Goal: Information Seeking & Learning: Learn about a topic

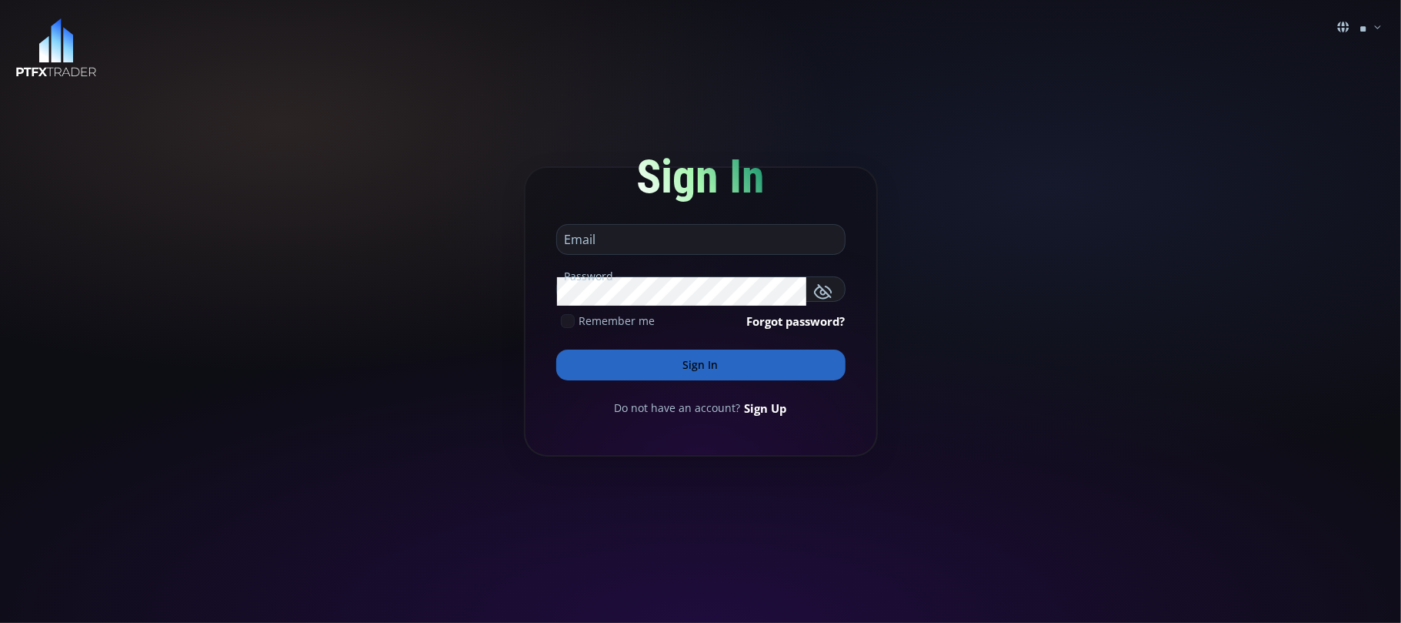
type input "**********"
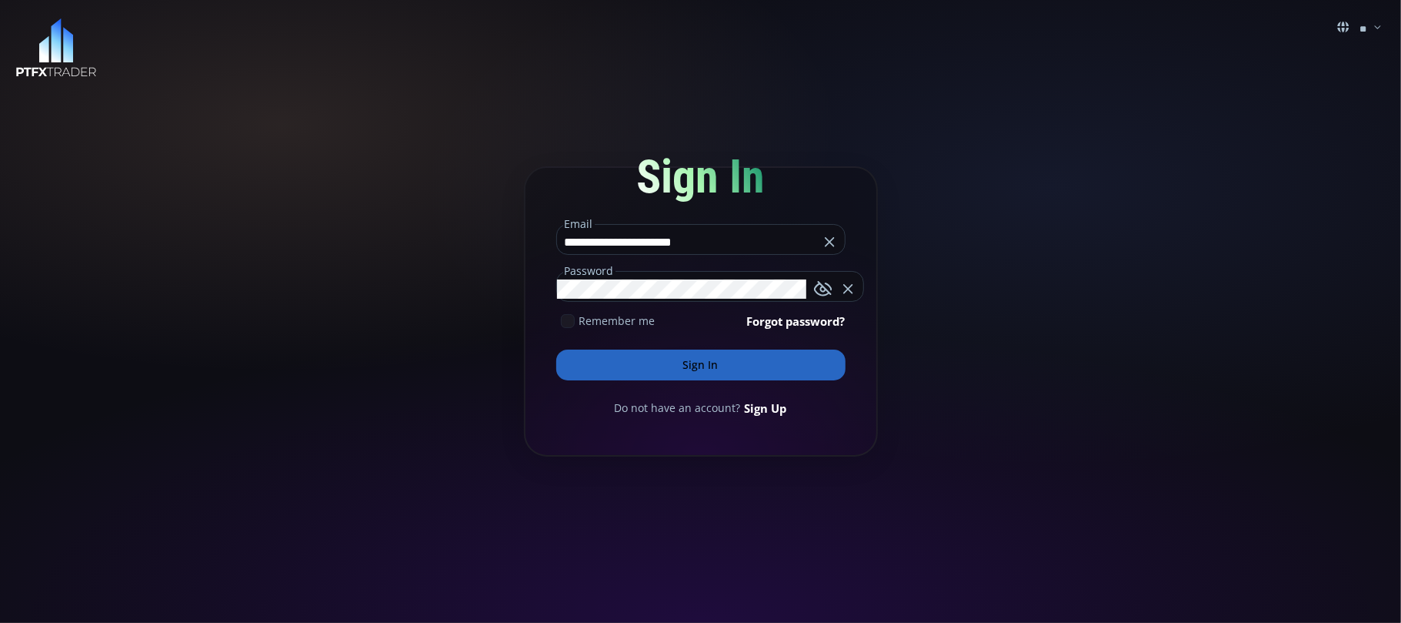
click at [783, 195] on div "Sign In" at bounding box center [700, 176] width 289 height 83
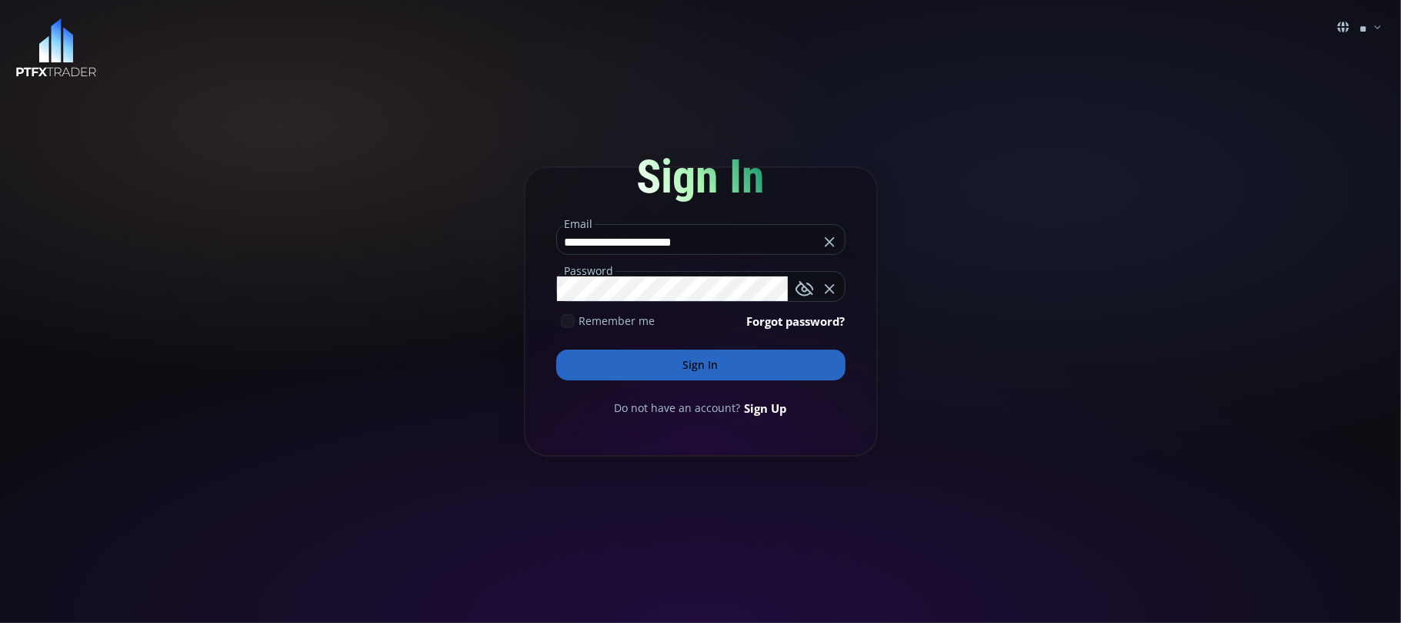
click at [706, 357] on button "Sign In" at bounding box center [700, 364] width 289 height 31
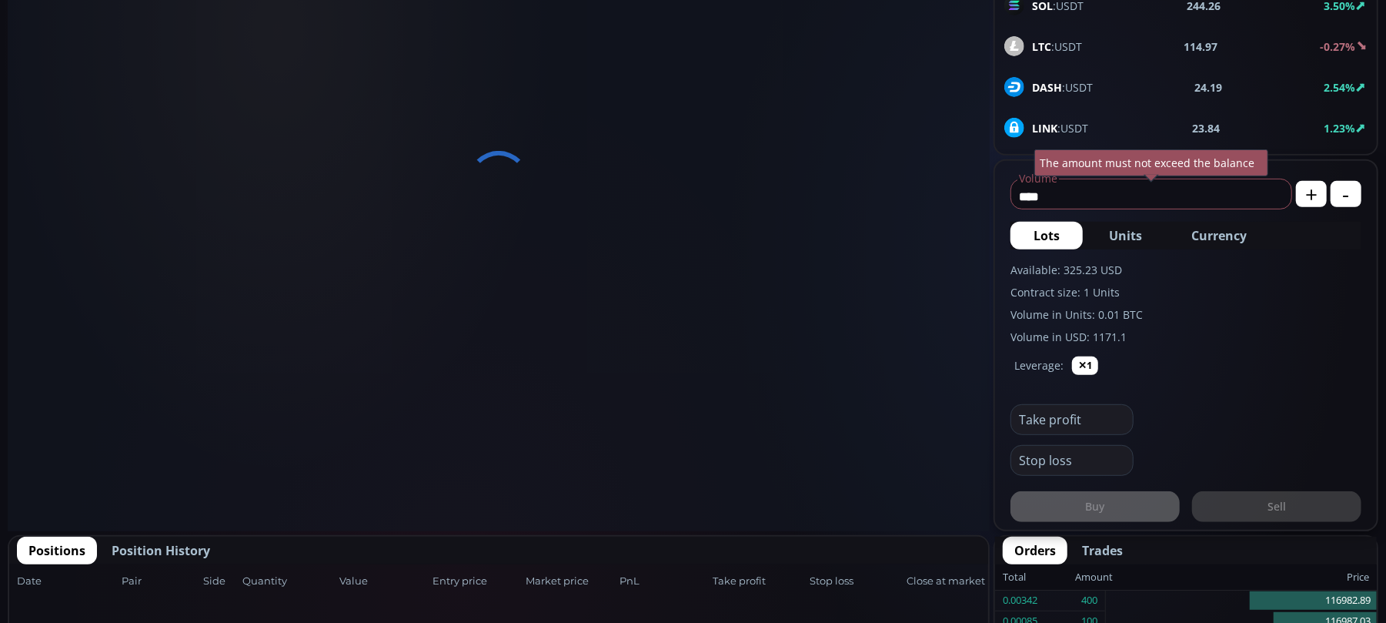
scroll to position [219, 0]
type input "********"
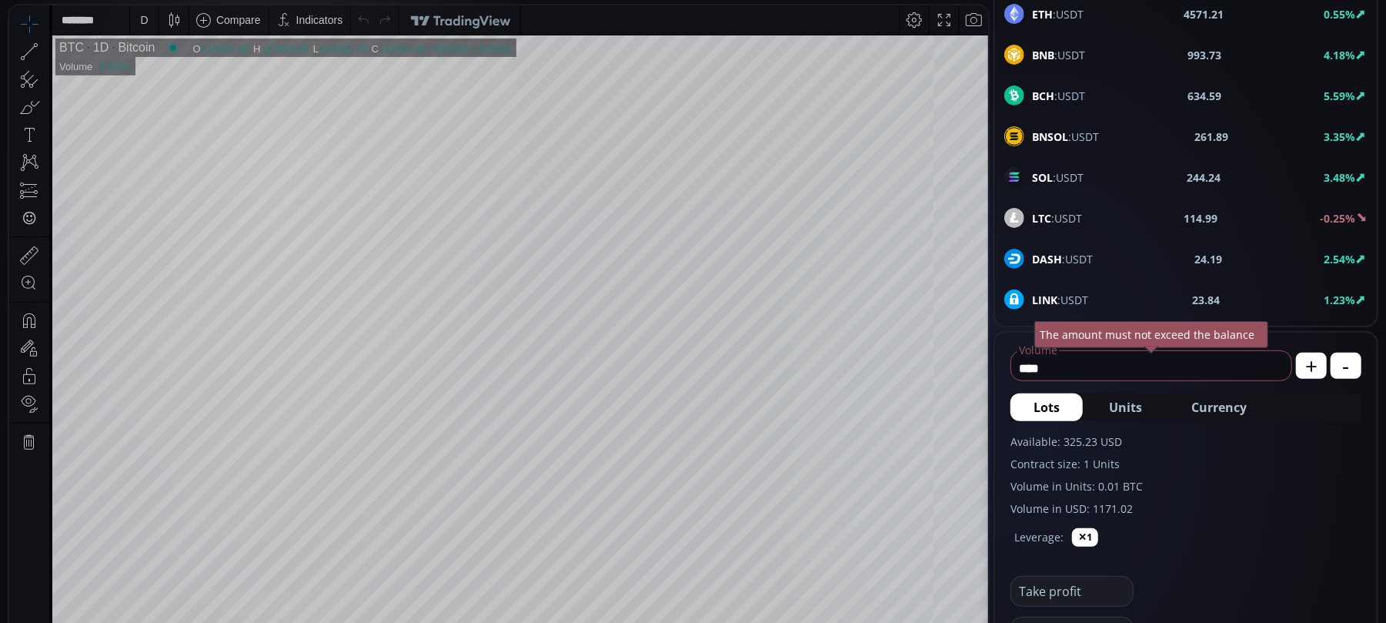
scroll to position [205, 0]
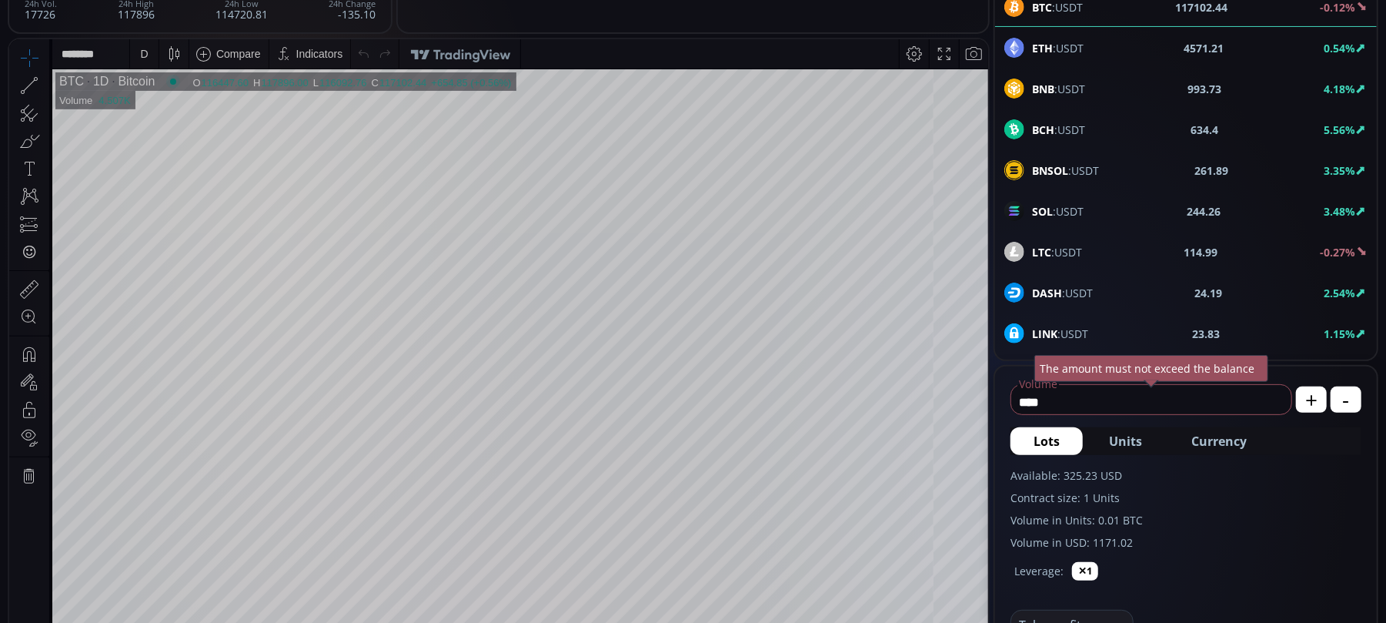
click at [139, 50] on div "D" at bounding box center [144, 52] width 13 height 29
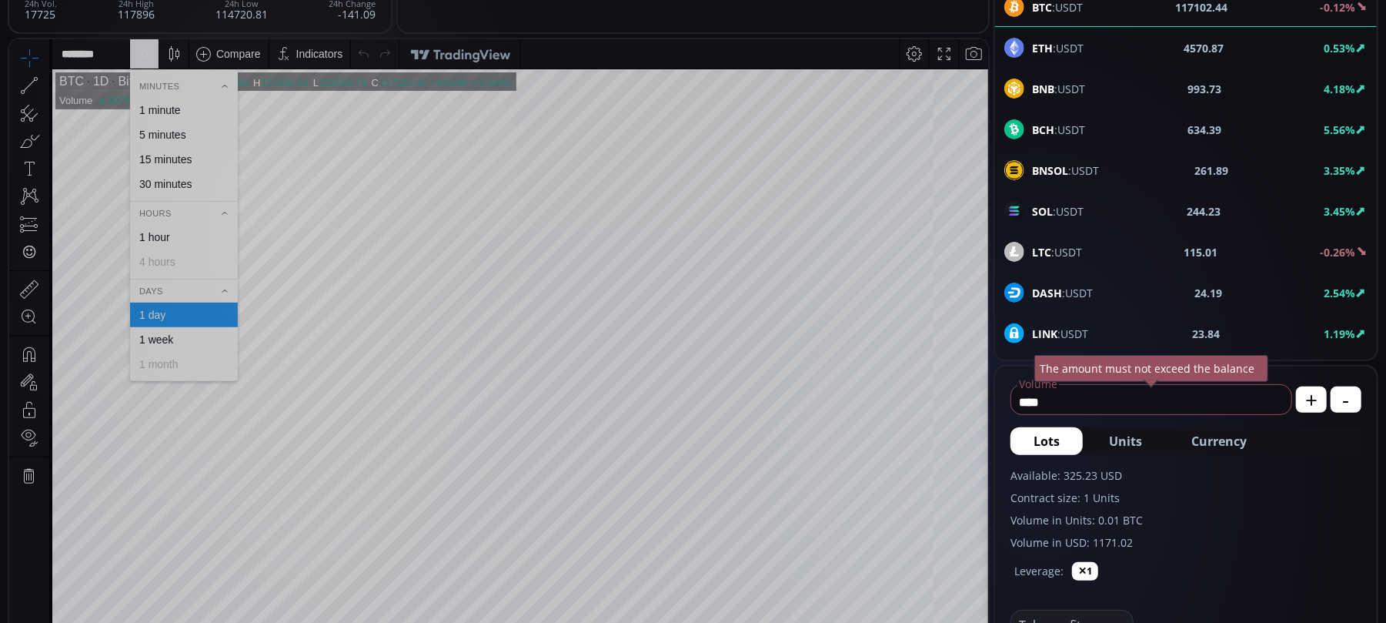
click at [153, 239] on div "1 hour" at bounding box center [154, 236] width 31 height 12
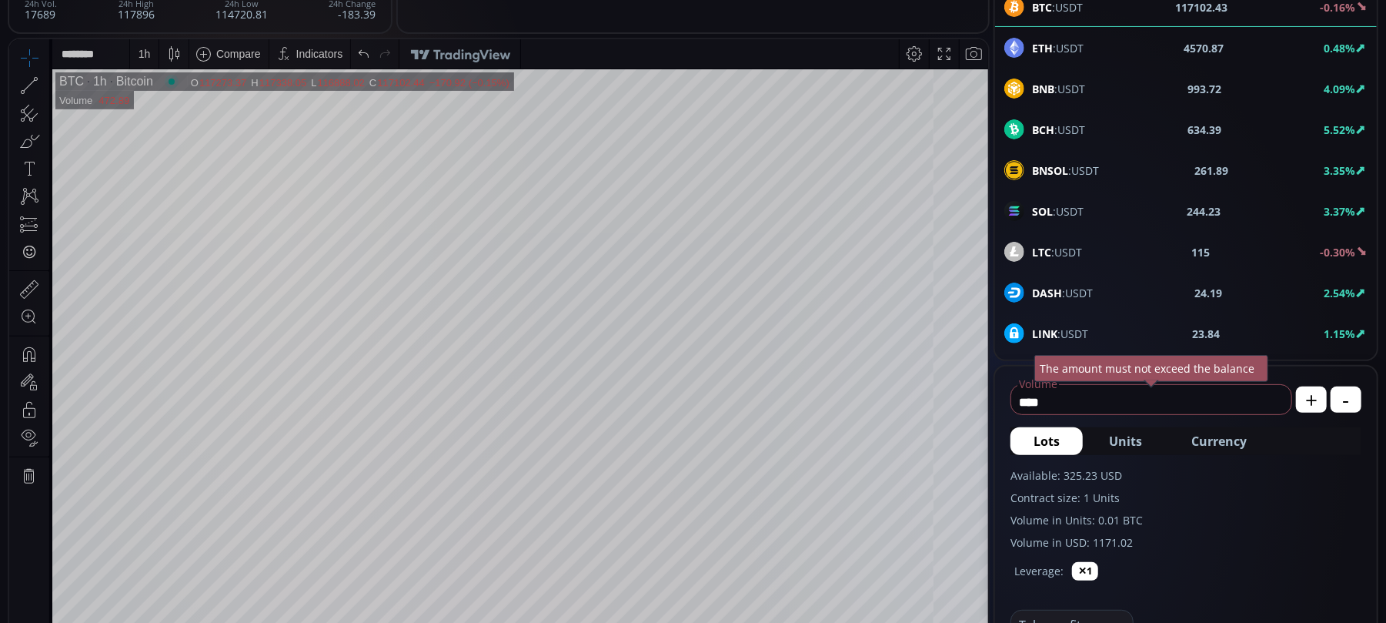
click at [141, 56] on div "1 h" at bounding box center [145, 53] width 12 height 12
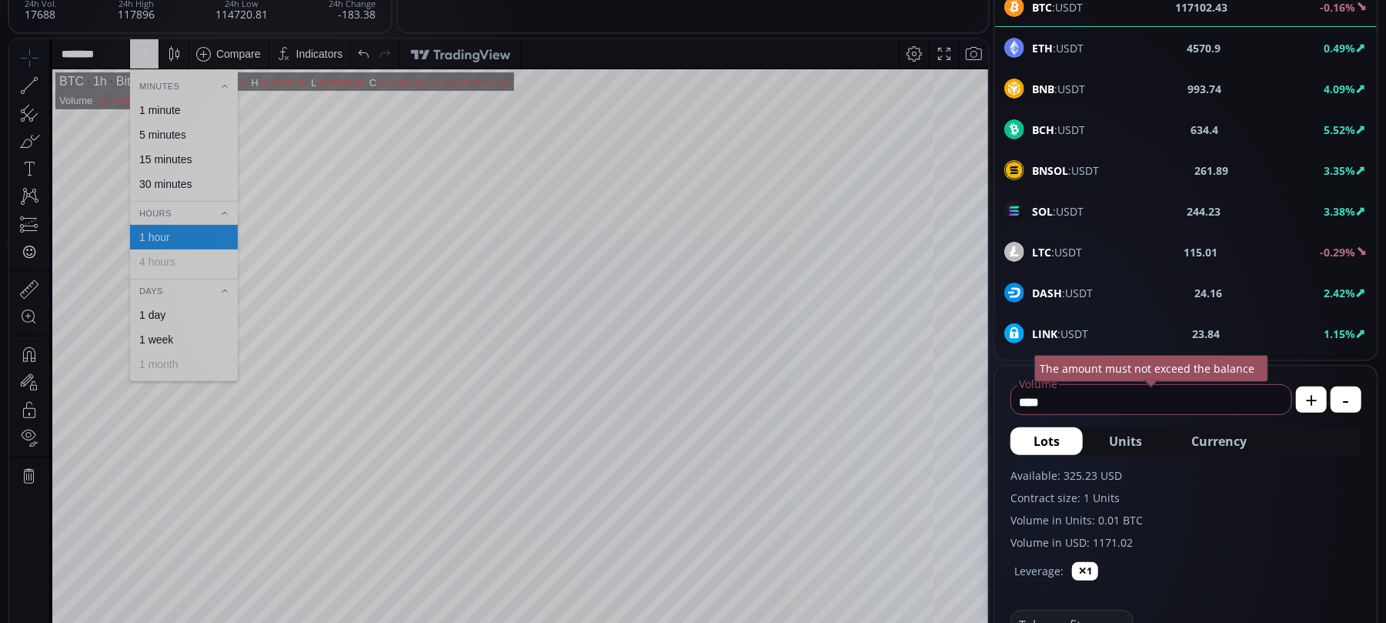
click at [153, 317] on div "1 day" at bounding box center [152, 314] width 26 height 12
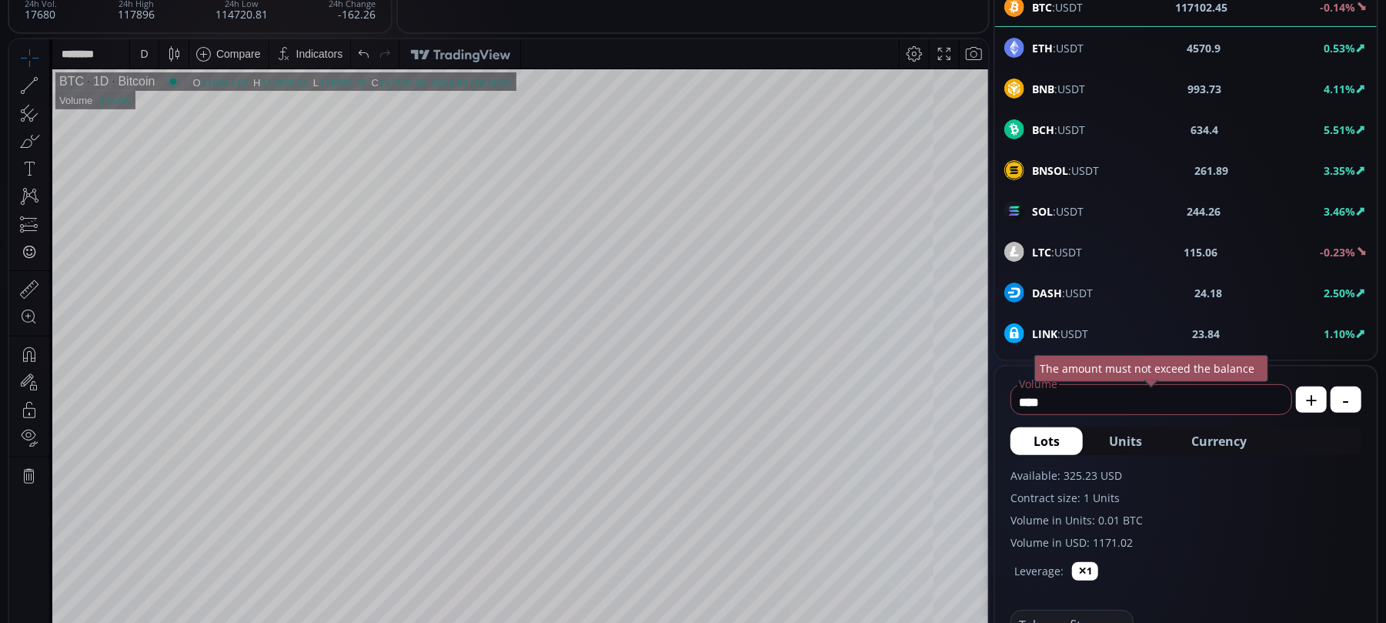
click at [44, 82] on icon at bounding box center [45, 84] width 3 height 5
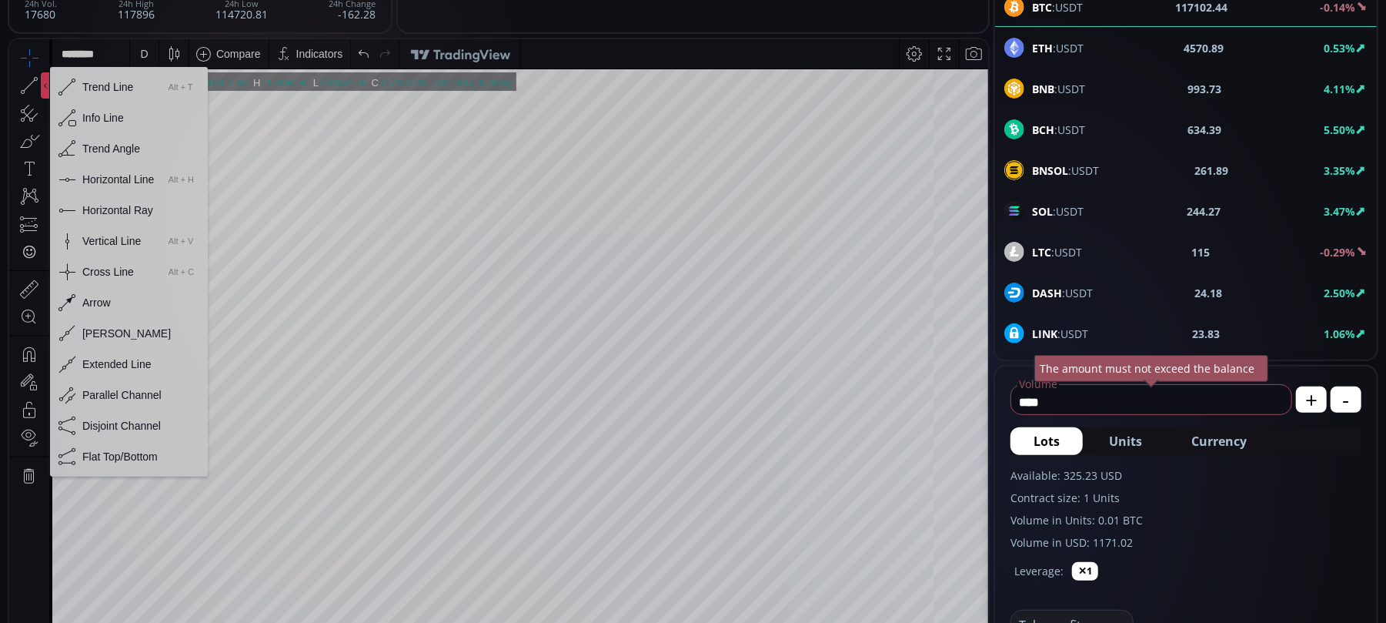
click at [105, 179] on div "Horizontal Line" at bounding box center [118, 178] width 72 height 12
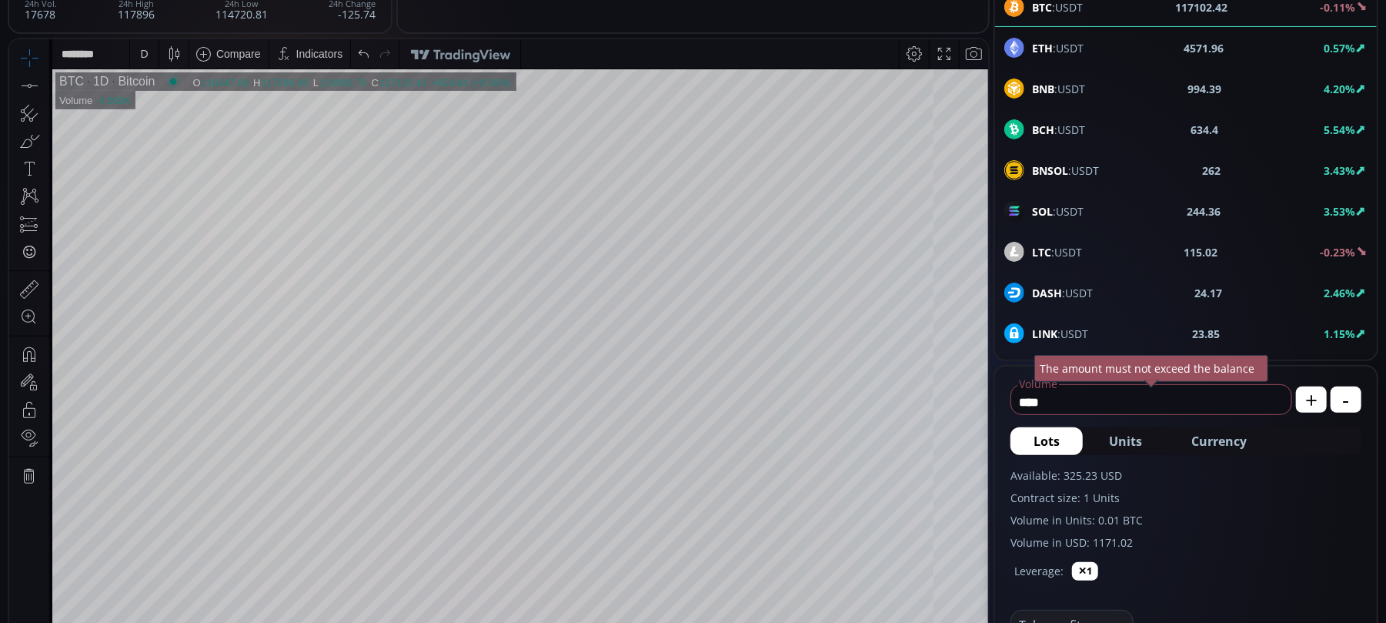
click at [48, 85] on div at bounding box center [45, 85] width 8 height 26
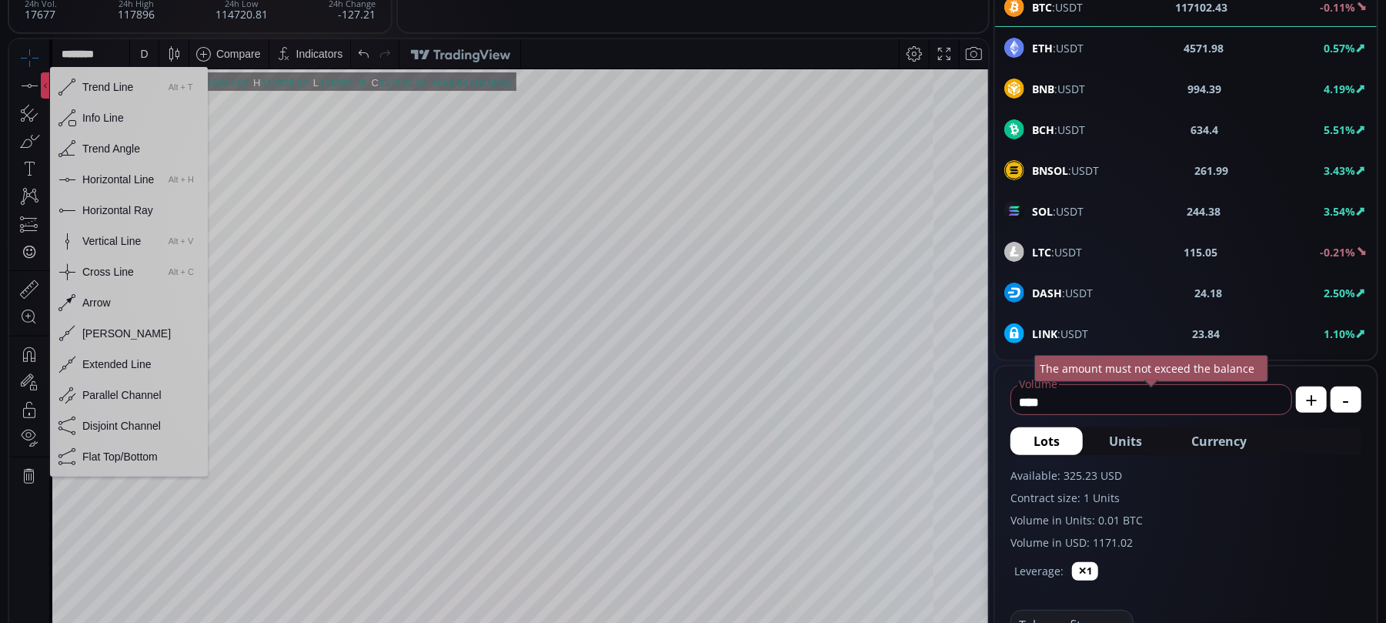
click at [99, 173] on div "Horizontal Line" at bounding box center [118, 178] width 72 height 12
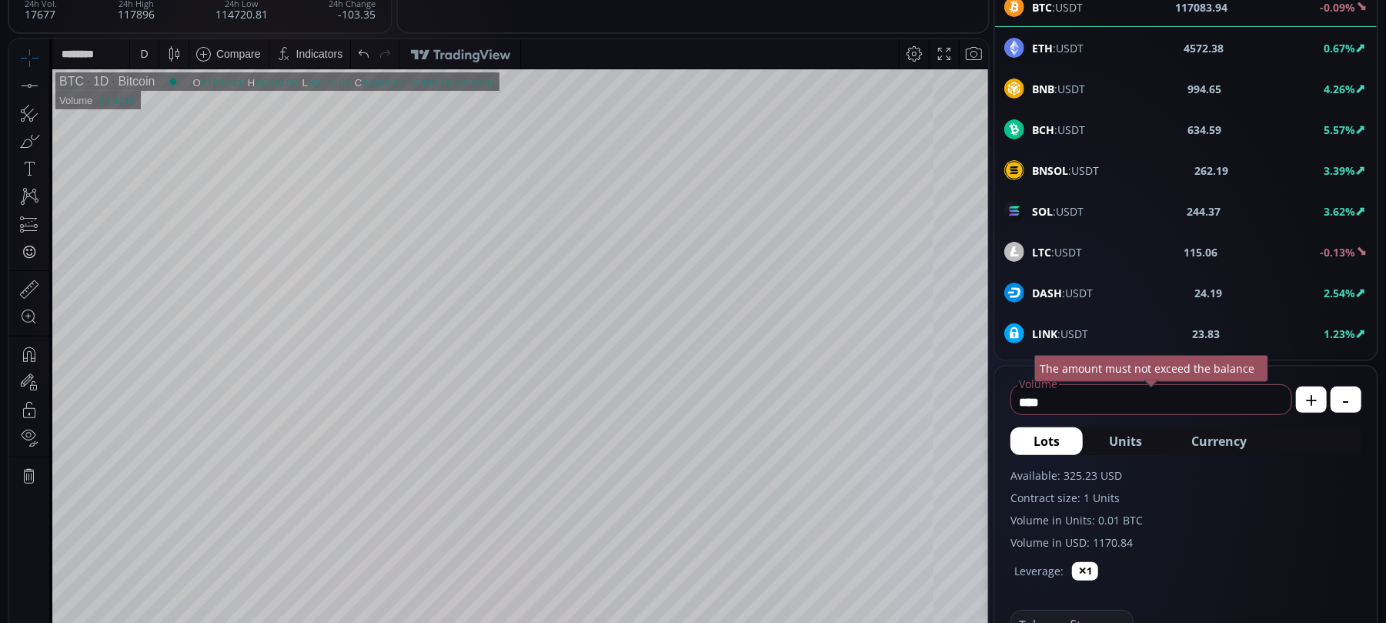
click at [939, 418] on tr "BTC 1D Bitcoin O 61937.41 H 68100.00 L 60775.00 C 67840.51 67840.51 +5903.11 (+…" at bounding box center [520, 375] width 937 height 614
click at [9, 431] on html "Date Range 5y 1y 3m 1m 5d 1d 07:01:07 (UTC) log auto BTC 1D Bitcoin O 116447.60…" at bounding box center [498, 386] width 979 height 696
click at [147, 50] on div "D" at bounding box center [144, 53] width 8 height 12
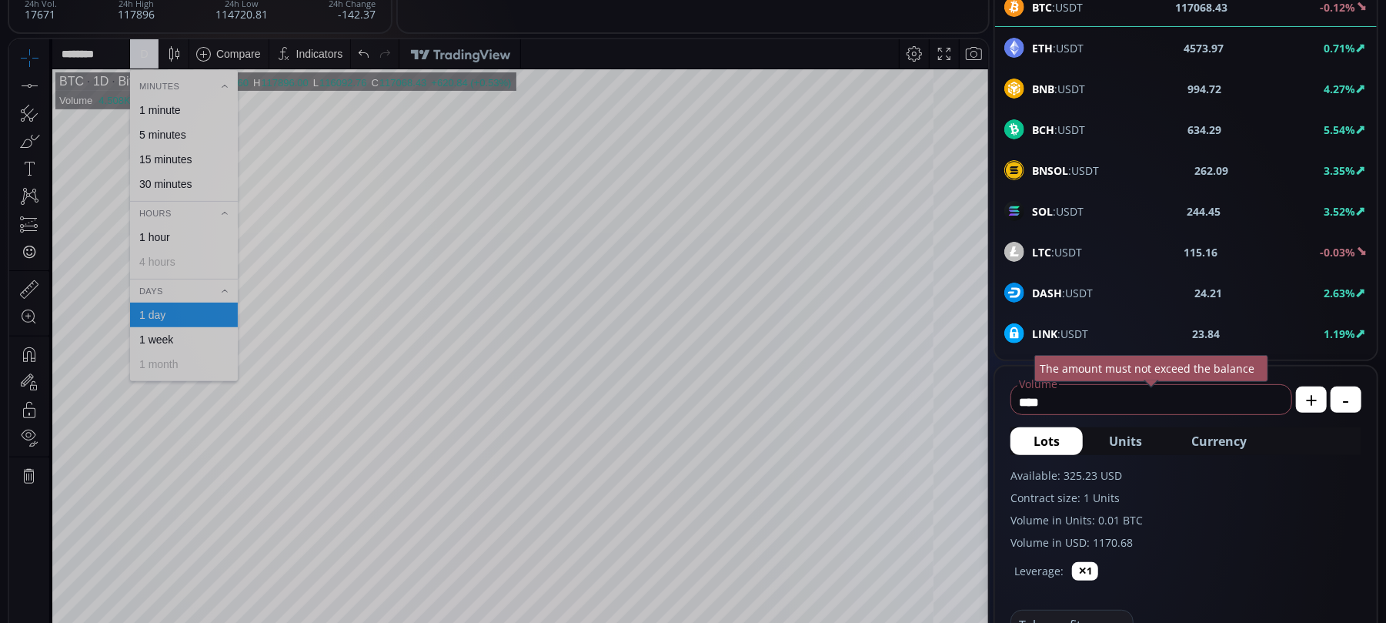
click at [166, 234] on div "1 hour" at bounding box center [154, 236] width 31 height 12
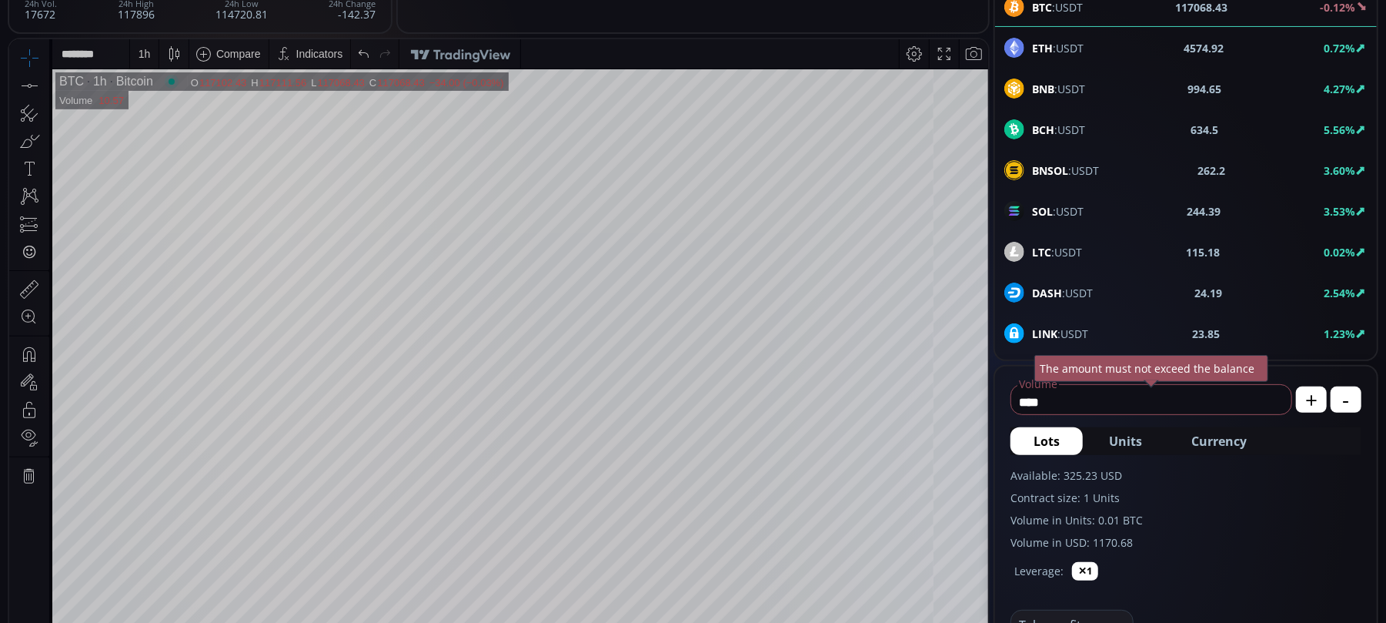
click at [1069, 133] on span "BCH :USDT" at bounding box center [1058, 130] width 53 height 16
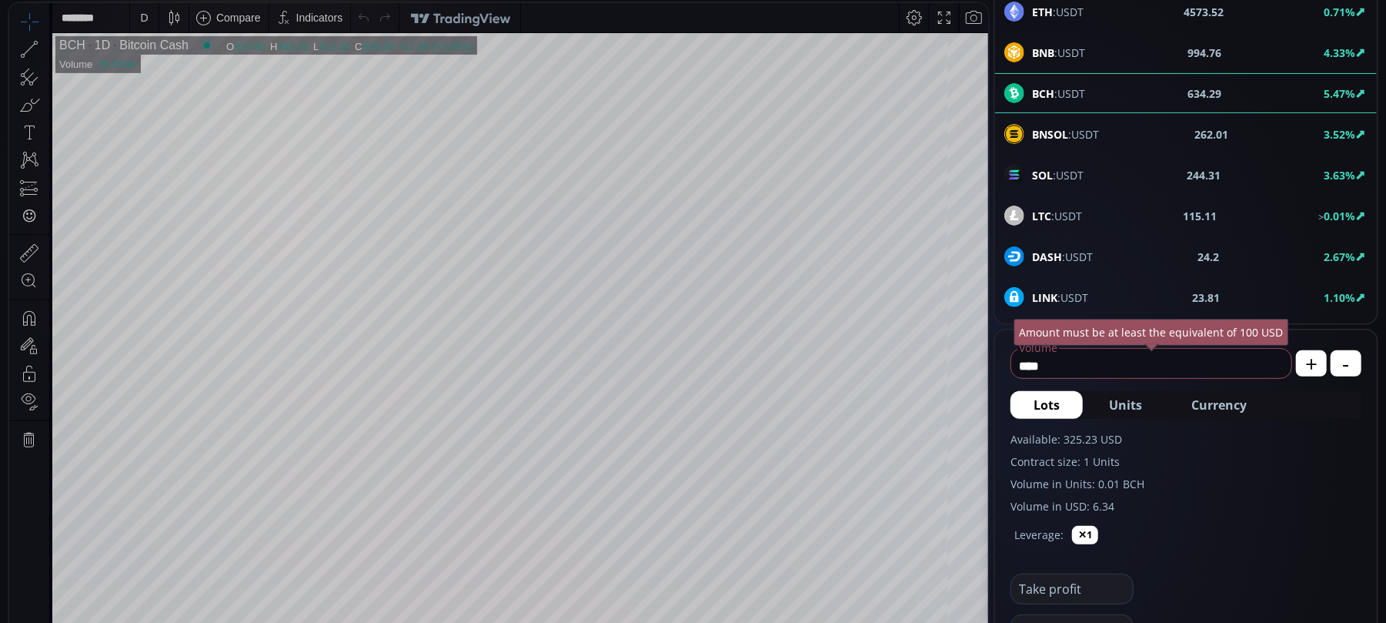
scroll to position [205, 0]
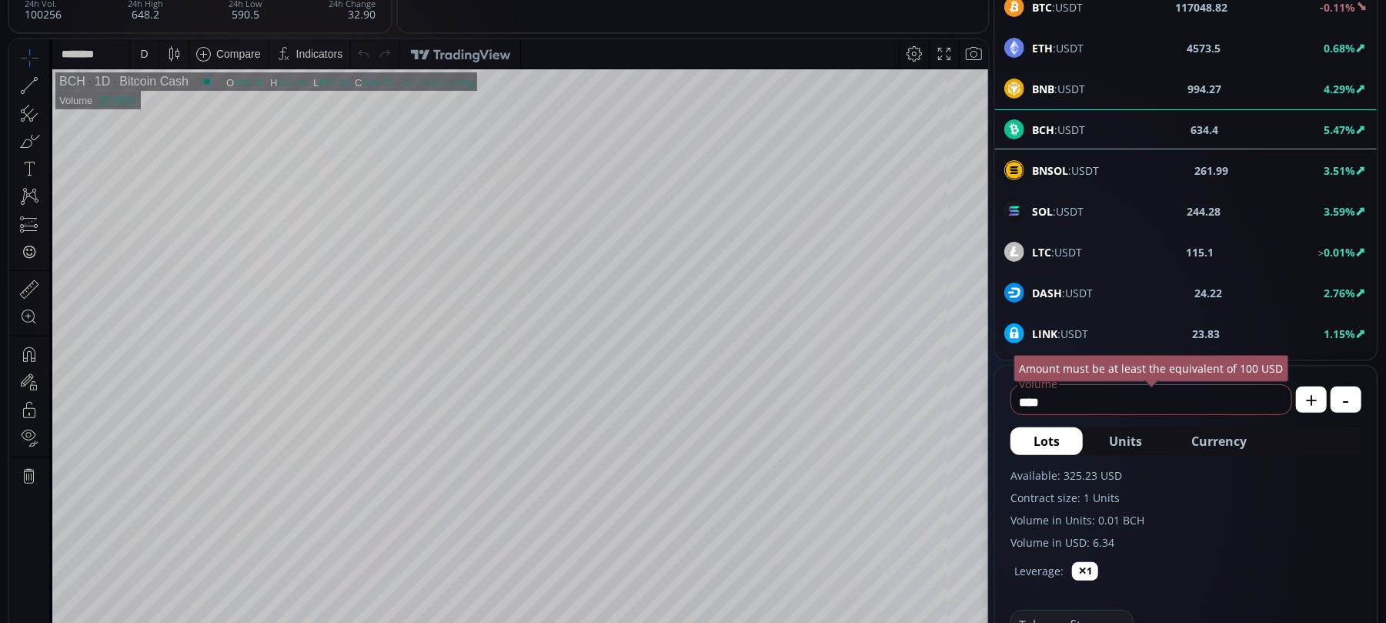
click at [21, 81] on icon at bounding box center [29, 85] width 22 height 22
click at [36, 96] on icon at bounding box center [36, 93] width 13 height 13
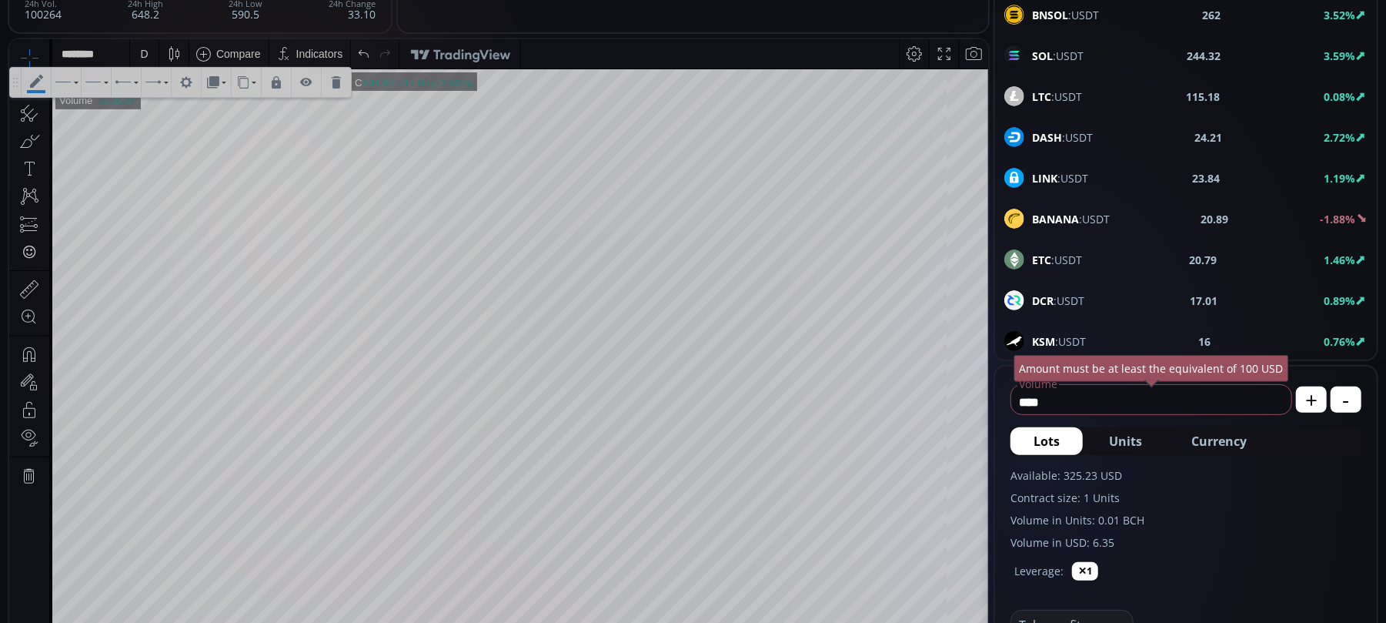
scroll to position [410, 0]
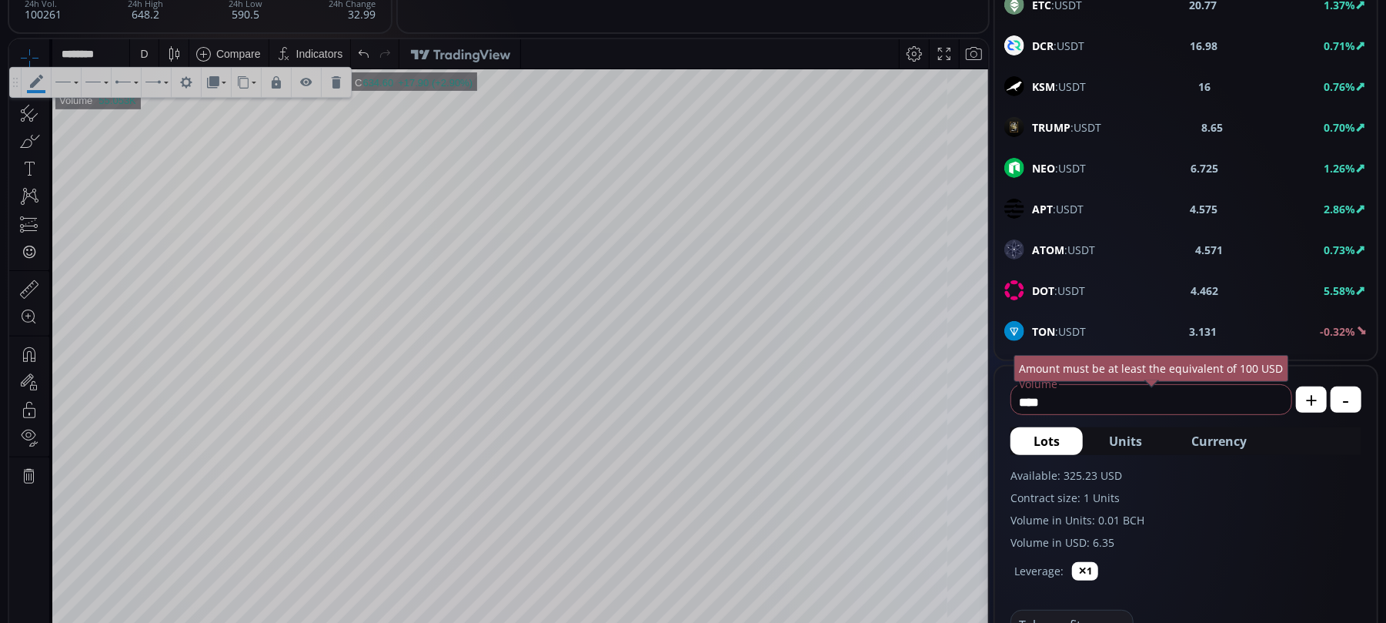
click at [1076, 299] on span "DOT :USDT" at bounding box center [1058, 290] width 53 height 16
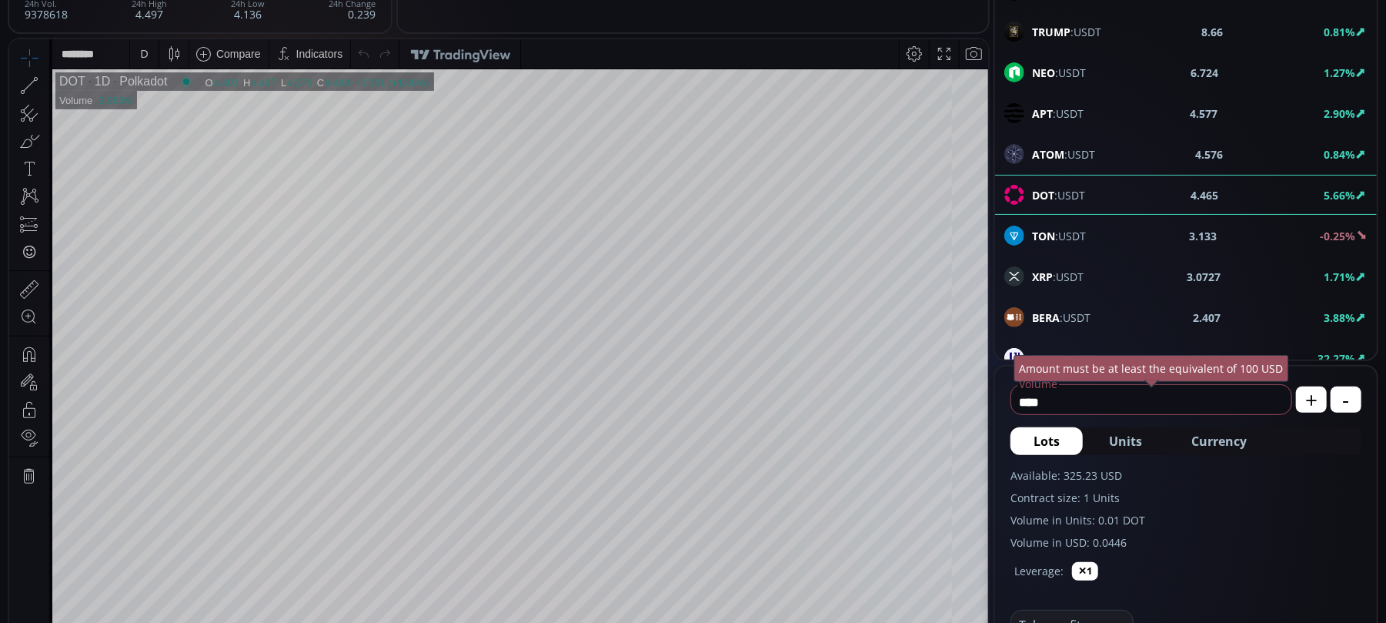
scroll to position [616, 0]
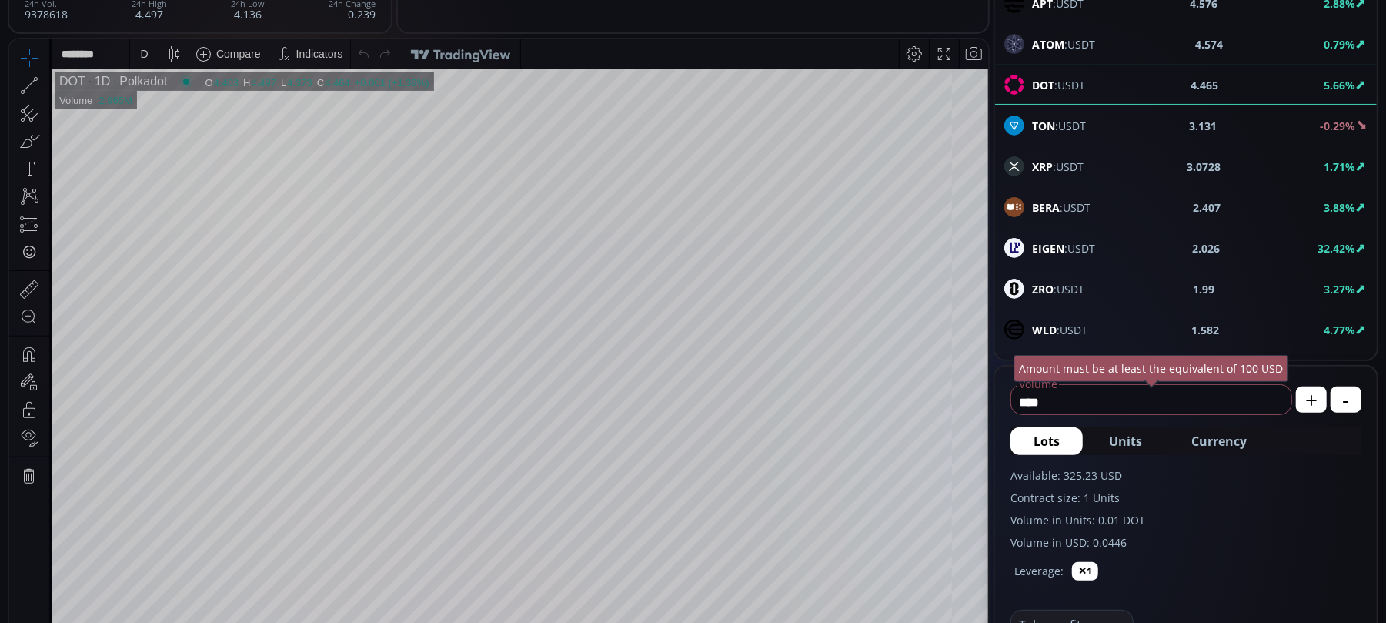
click at [1077, 172] on span "XRP :USDT" at bounding box center [1058, 167] width 52 height 16
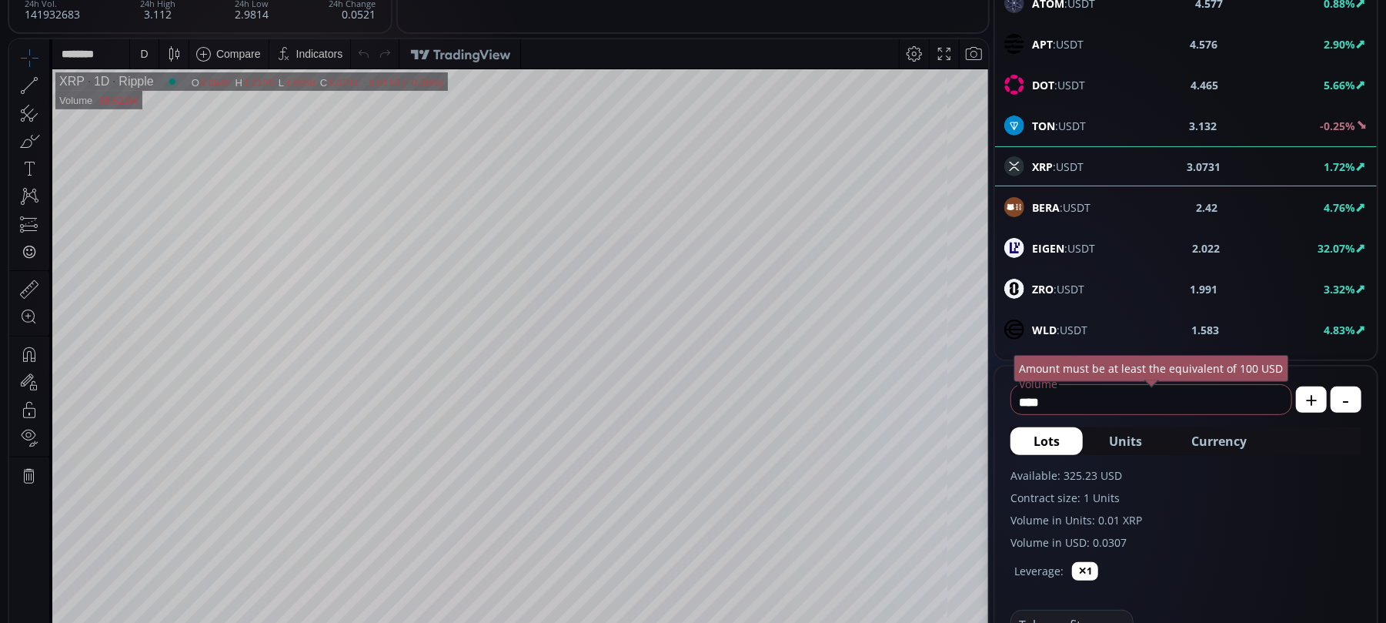
click at [23, 86] on icon at bounding box center [29, 85] width 22 height 22
click at [65, 95] on icon at bounding box center [63, 94] width 17 height 5
click at [45, 82] on icon at bounding box center [45, 84] width 3 height 5
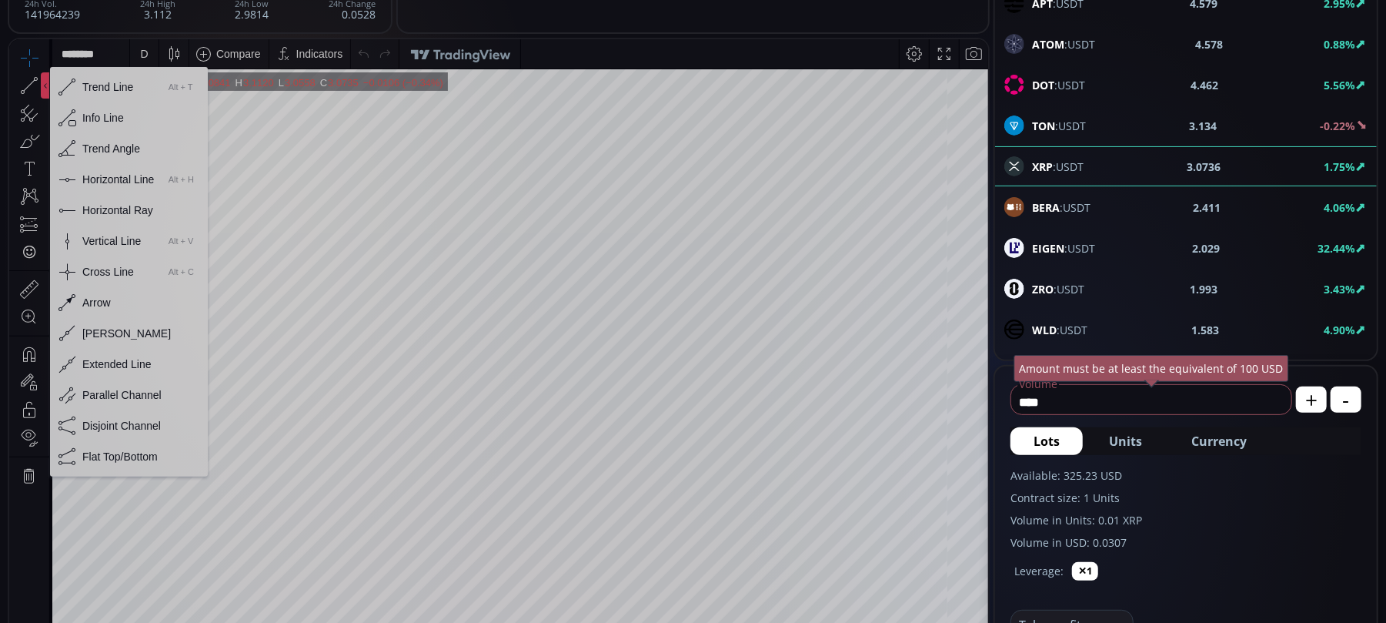
click at [101, 172] on div "Horizontal Line" at bounding box center [118, 178] width 72 height 12
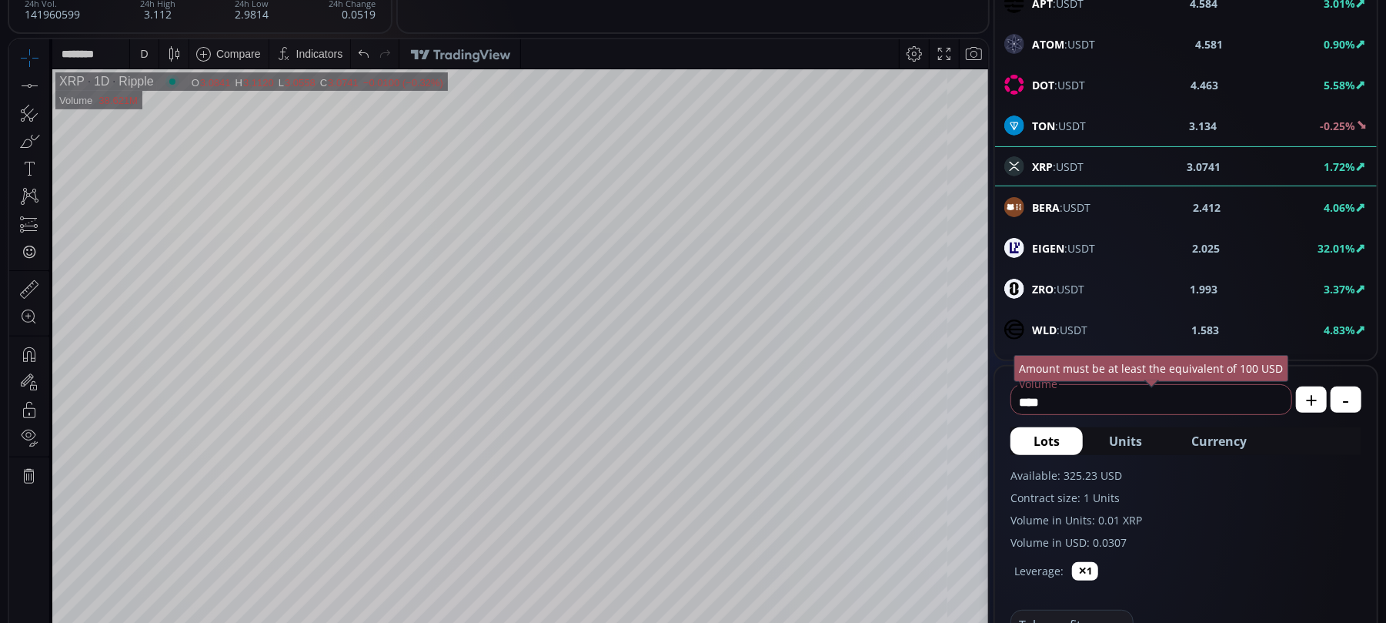
click at [35, 82] on icon at bounding box center [29, 85] width 22 height 22
